Goal: Information Seeking & Learning: Learn about a topic

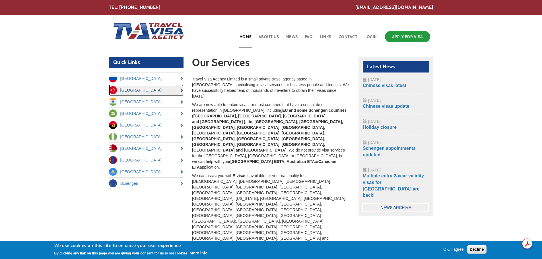
click at [181, 89] on link "[GEOGRAPHIC_DATA]" at bounding box center [146, 89] width 75 height 11
